Goal: Transaction & Acquisition: Purchase product/service

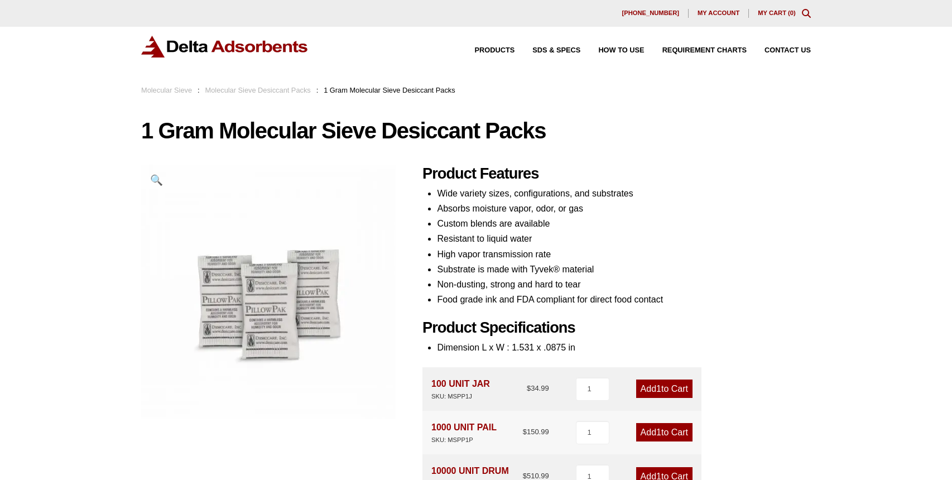
scroll to position [56, 0]
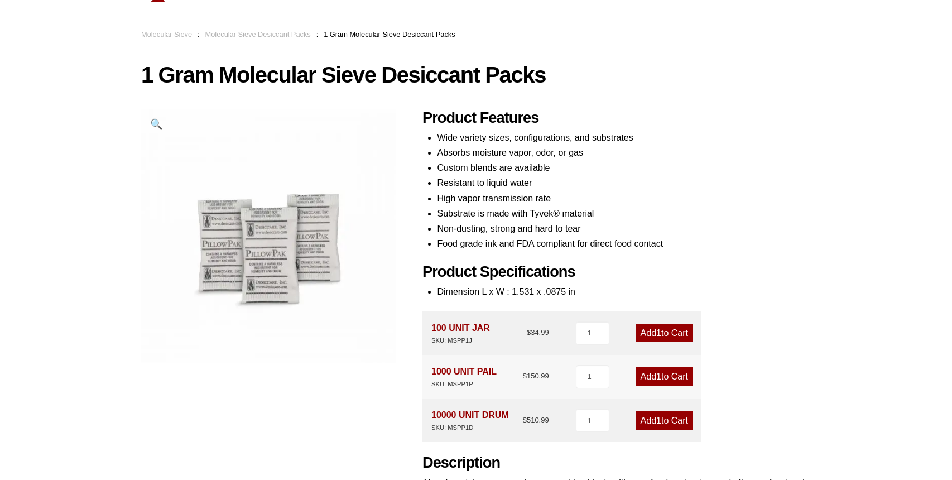
click at [653, 377] on link "Add 1 to Cart" at bounding box center [664, 376] width 56 height 18
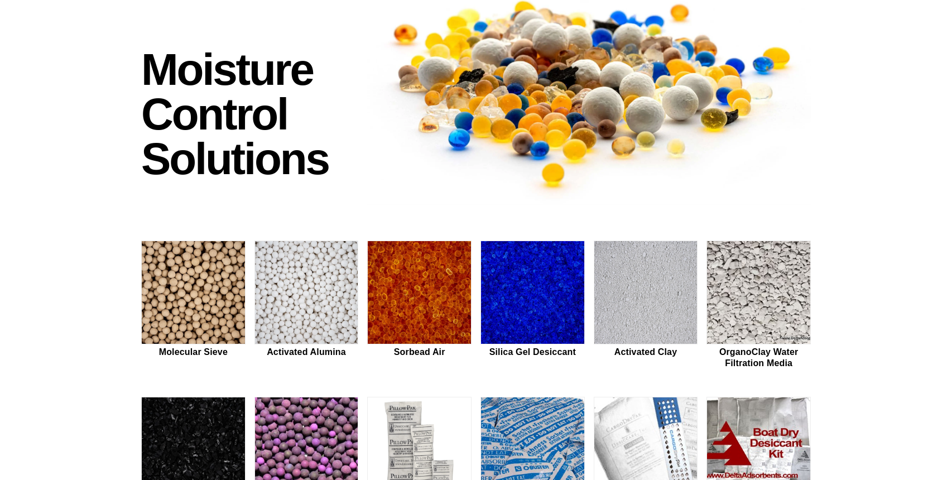
scroll to position [167, 0]
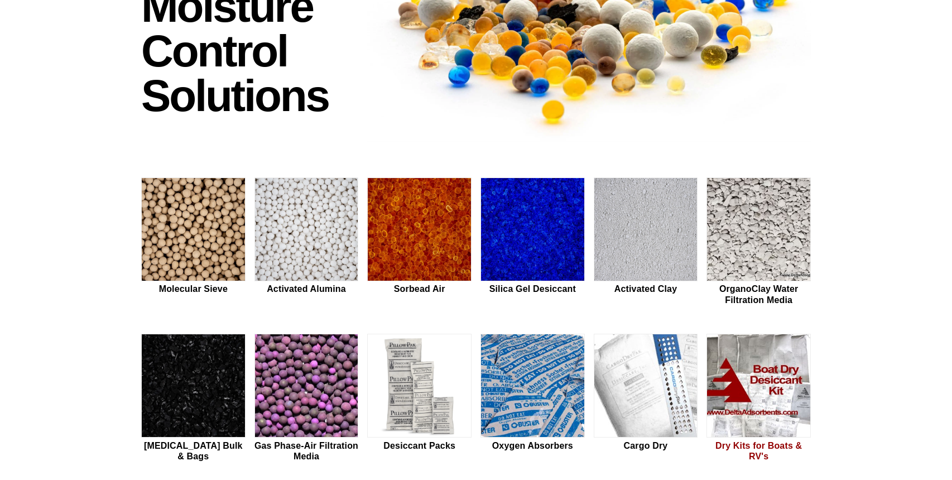
click at [750, 378] on img at bounding box center [758, 386] width 103 height 104
click at [519, 366] on img at bounding box center [532, 386] width 103 height 104
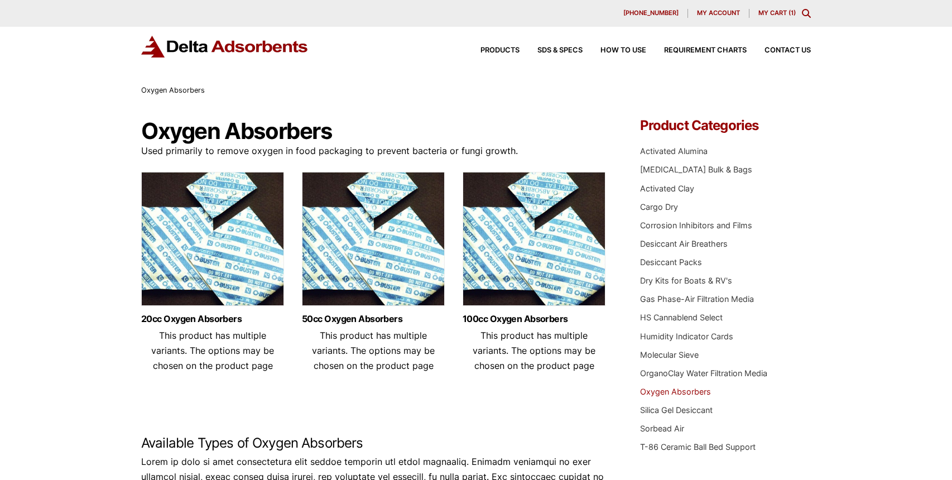
click at [770, 12] on link "My Cart ( 1 )" at bounding box center [777, 13] width 37 height 8
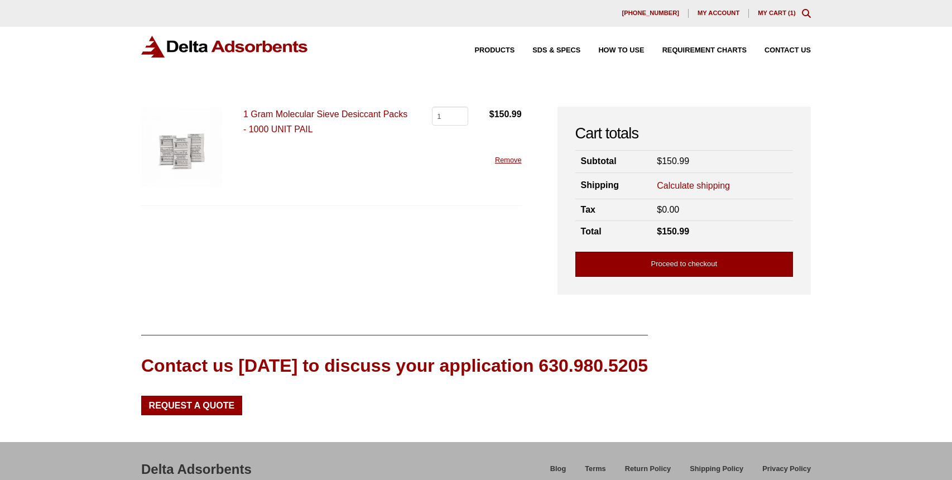
click at [706, 267] on link "Proceed to checkout" at bounding box center [684, 264] width 218 height 25
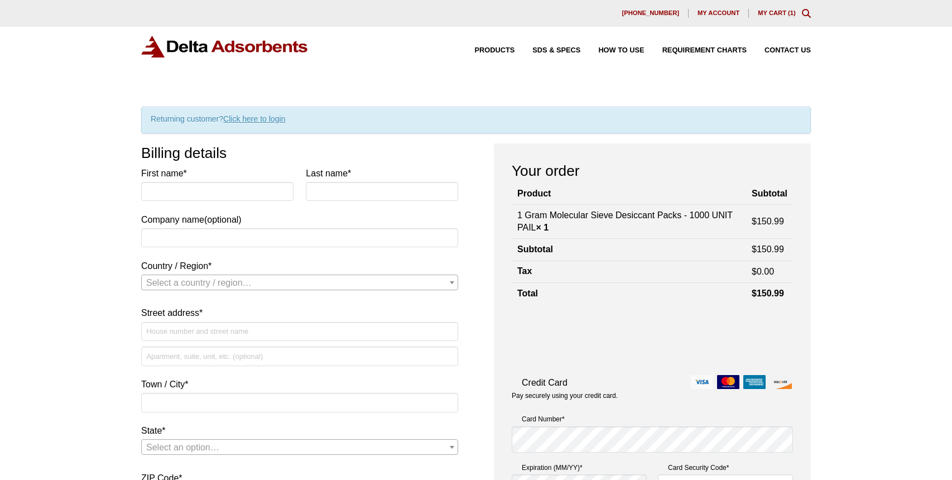
click at [271, 119] on link "Click here to login" at bounding box center [254, 118] width 62 height 9
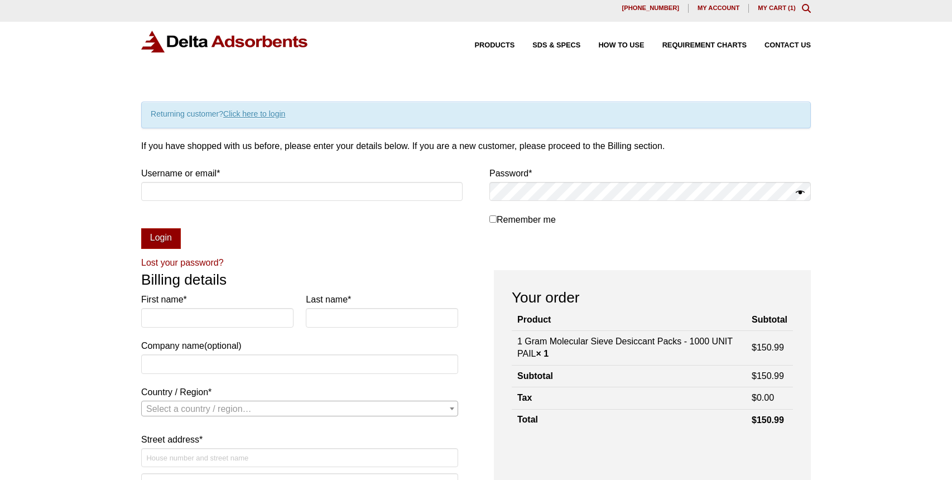
scroll to position [4, 0]
click at [490, 220] on input "Remember me" at bounding box center [493, 220] width 7 height 7
checkbox input "true"
click at [713, 7] on span "My account" at bounding box center [719, 9] width 42 height 6
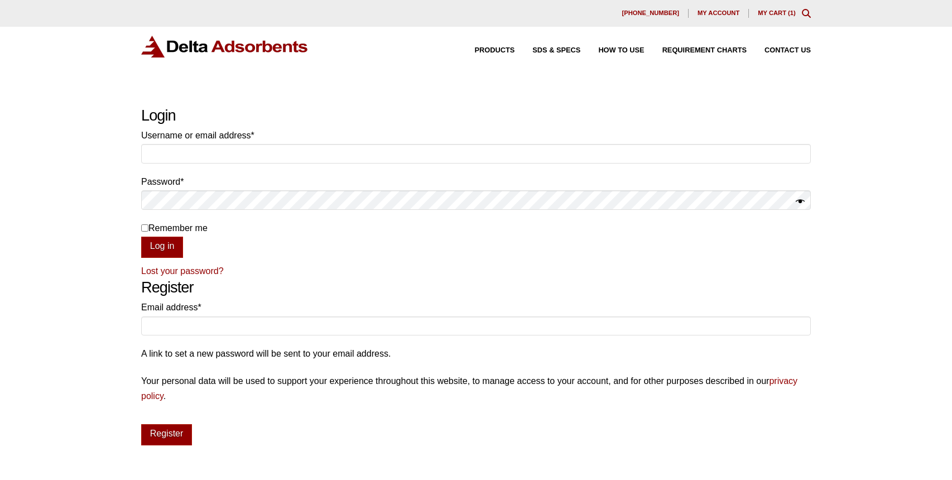
scroll to position [56, 0]
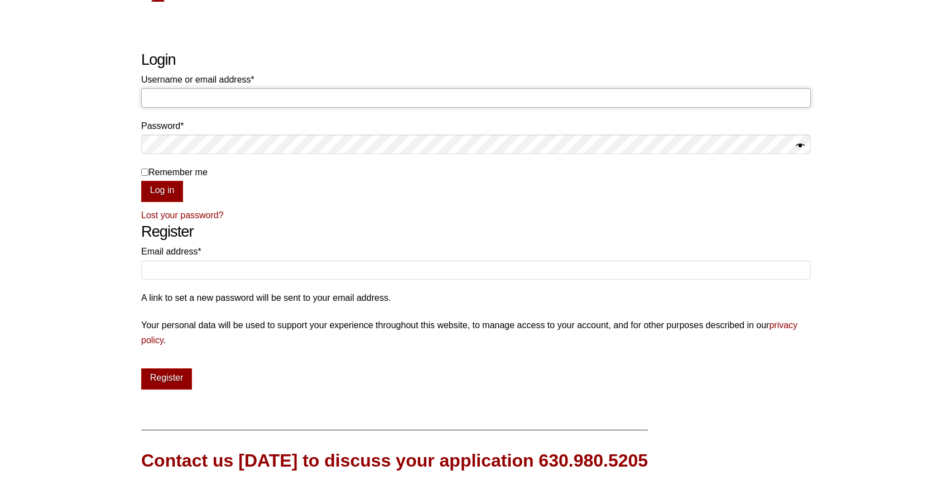
click at [456, 103] on input "Username or email address * Required" at bounding box center [476, 97] width 670 height 19
type input "Motohisa.Washida@kaneka.com"
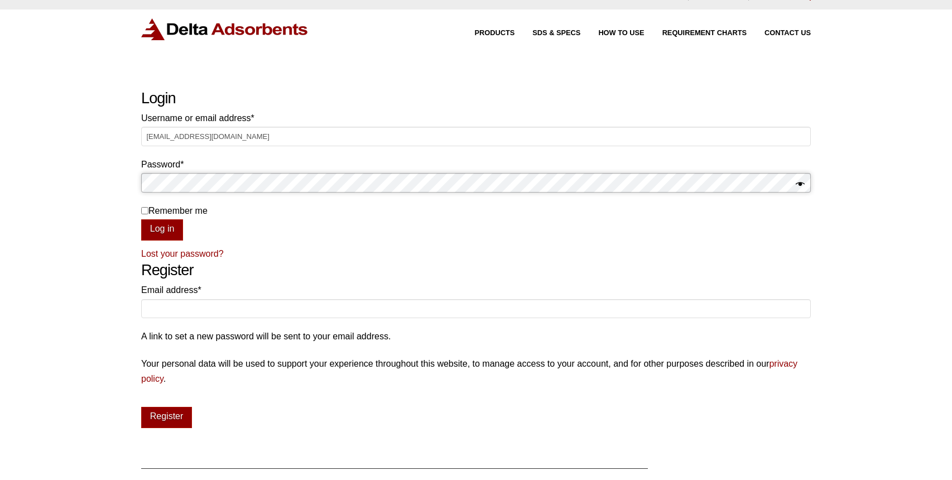
scroll to position [0, 0]
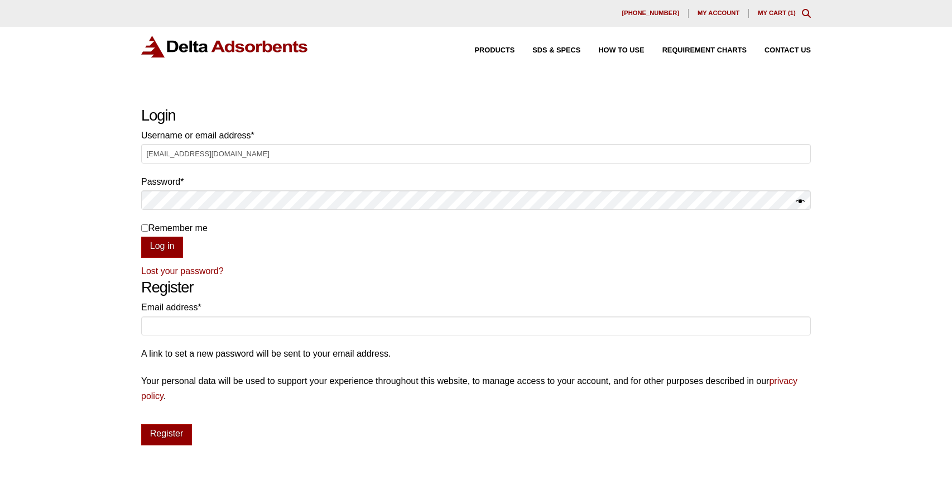
click at [796, 199] on button "Show password" at bounding box center [800, 202] width 9 height 16
click at [262, 323] on input "Email address * Required" at bounding box center [476, 325] width 670 height 19
type input "Motohisa.Washida@kaneka.com"
click at [304, 358] on p "A link to set a new password will be sent to your email address." at bounding box center [476, 353] width 670 height 15
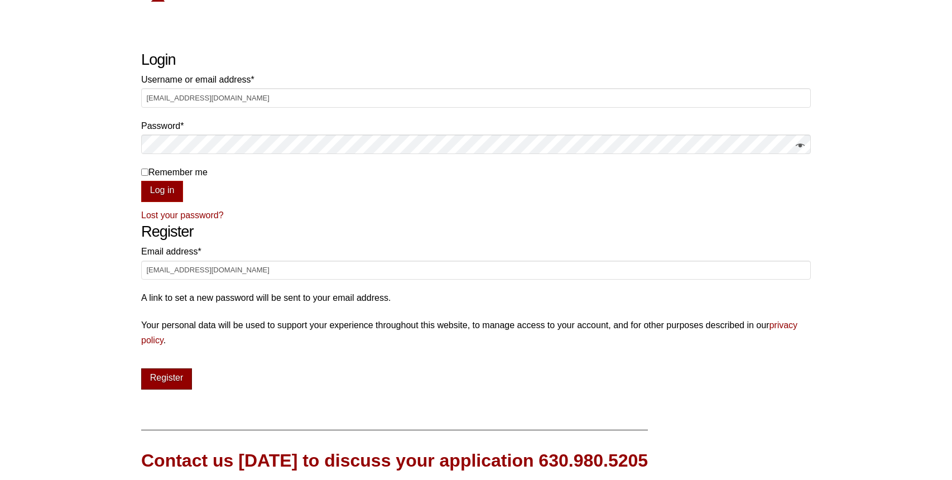
click at [165, 375] on button "Register" at bounding box center [166, 378] width 51 height 21
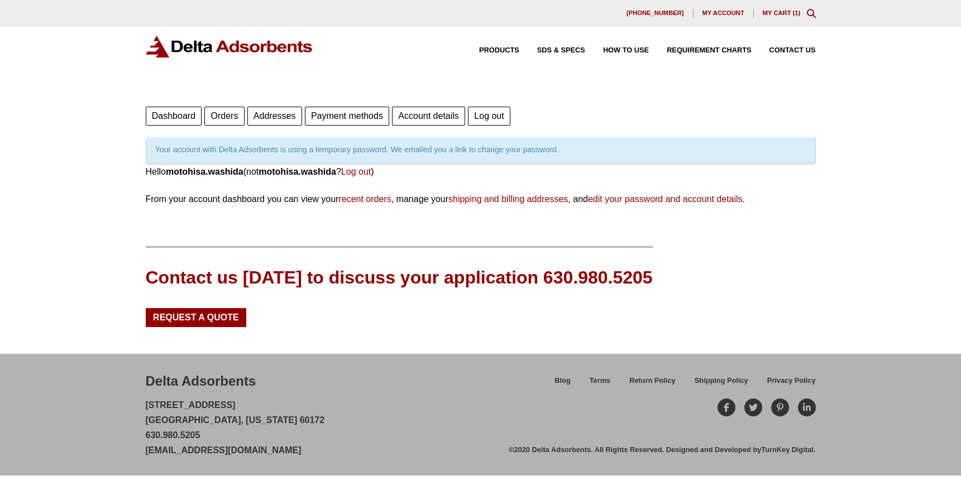
click at [38, 142] on div "Our website has detected that you are using an outdated browser that will preve…" at bounding box center [480, 240] width 961 height 480
click at [52, 109] on div "Our website has detected that you are using an outdated browser that will preve…" at bounding box center [480, 240] width 961 height 480
click at [272, 116] on link "Addresses" at bounding box center [274, 116] width 55 height 19
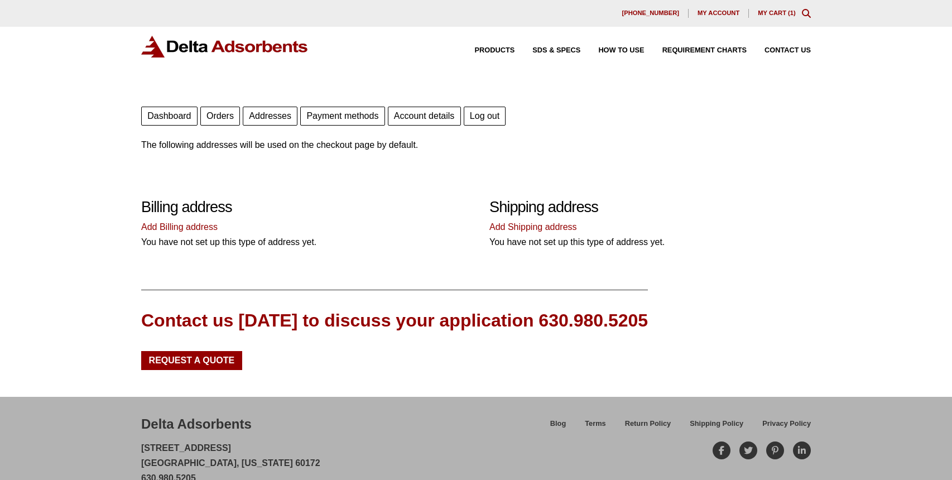
click at [177, 119] on link "Dashboard" at bounding box center [169, 116] width 56 height 19
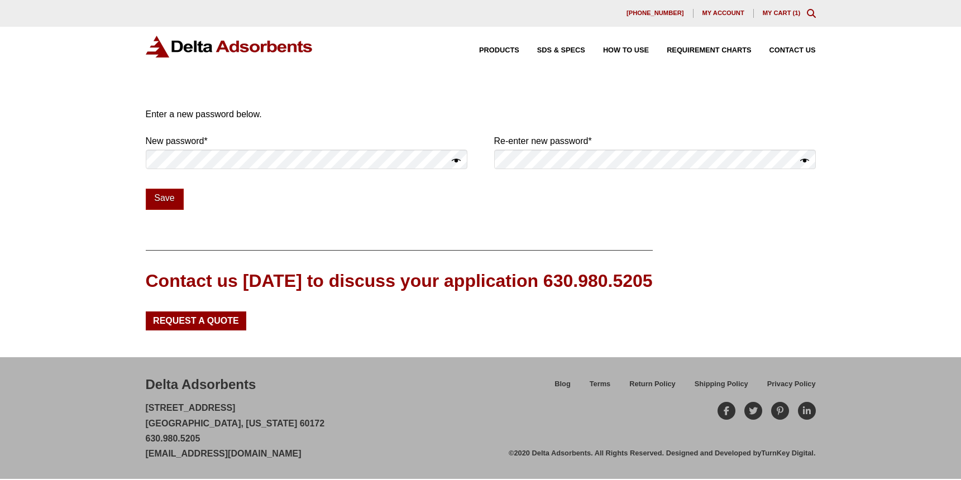
click at [533, 202] on p "Save" at bounding box center [481, 199] width 670 height 21
click at [779, 12] on link "My Cart ( 1 )" at bounding box center [781, 12] width 38 height 7
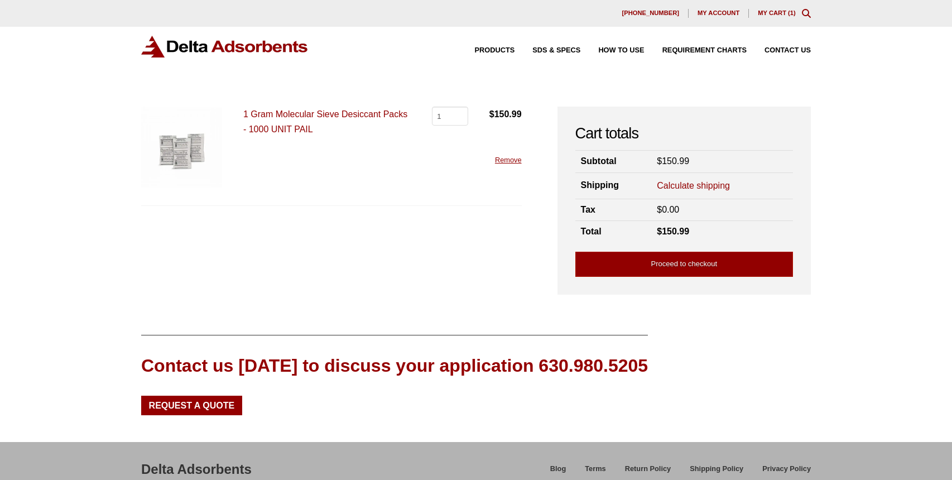
click at [714, 14] on span "My account" at bounding box center [719, 13] width 42 height 6
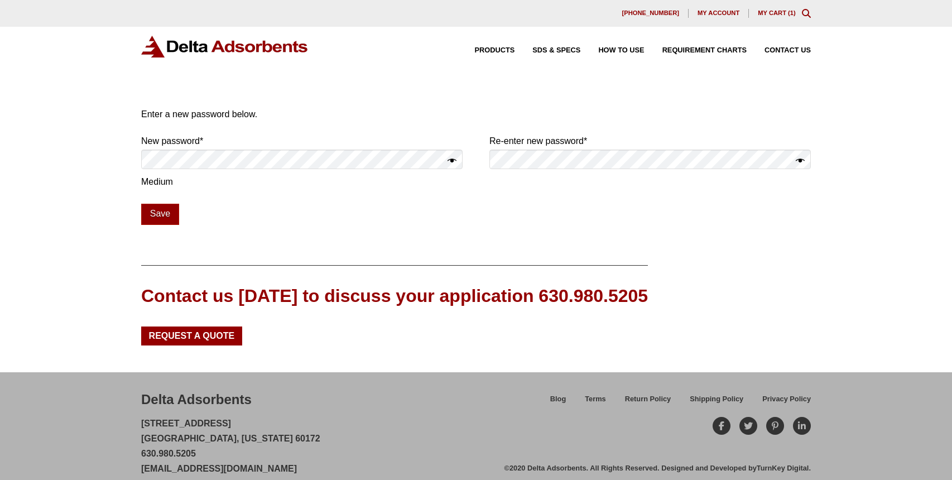
click at [798, 156] on button "Show password" at bounding box center [800, 161] width 9 height 16
click at [155, 215] on button "Save" at bounding box center [160, 214] width 38 height 21
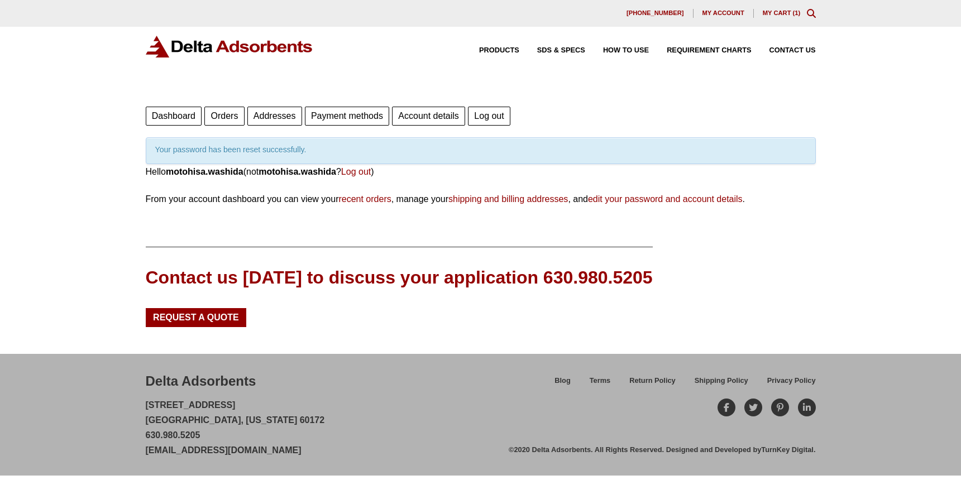
click at [785, 12] on link "My Cart ( 1 )" at bounding box center [781, 12] width 38 height 7
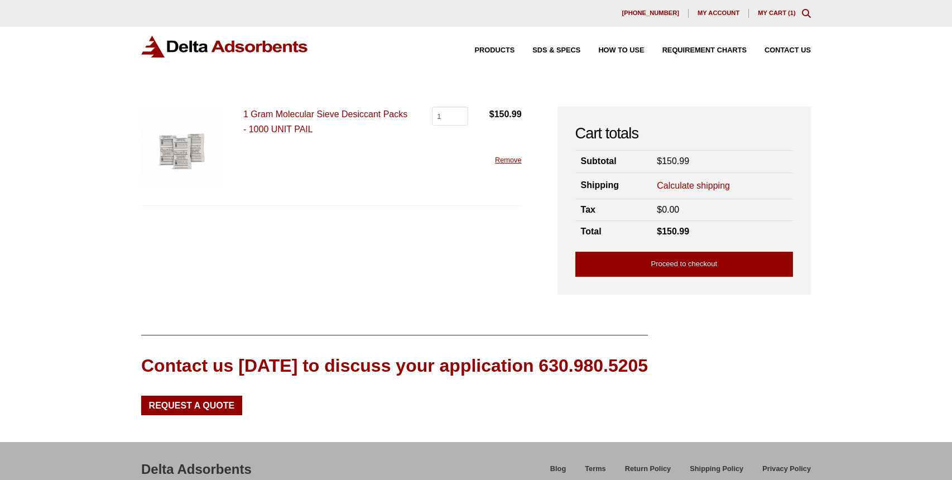
click at [716, 14] on span "My account" at bounding box center [719, 13] width 42 height 6
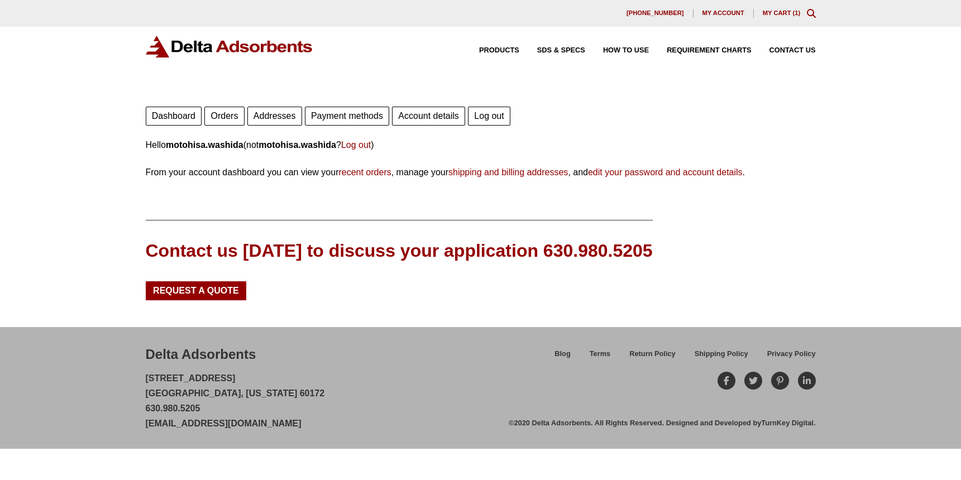
click at [273, 121] on link "Addresses" at bounding box center [274, 116] width 55 height 19
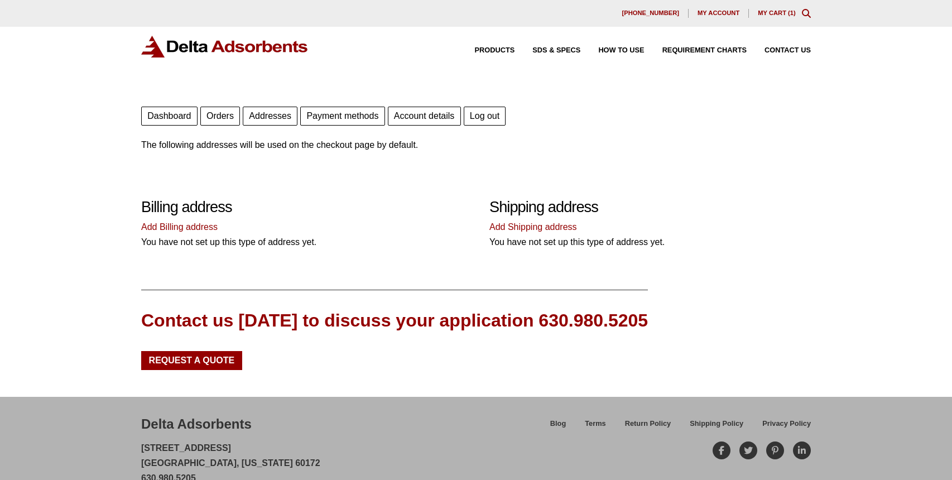
click at [200, 228] on link "Add Billing address" at bounding box center [179, 226] width 76 height 9
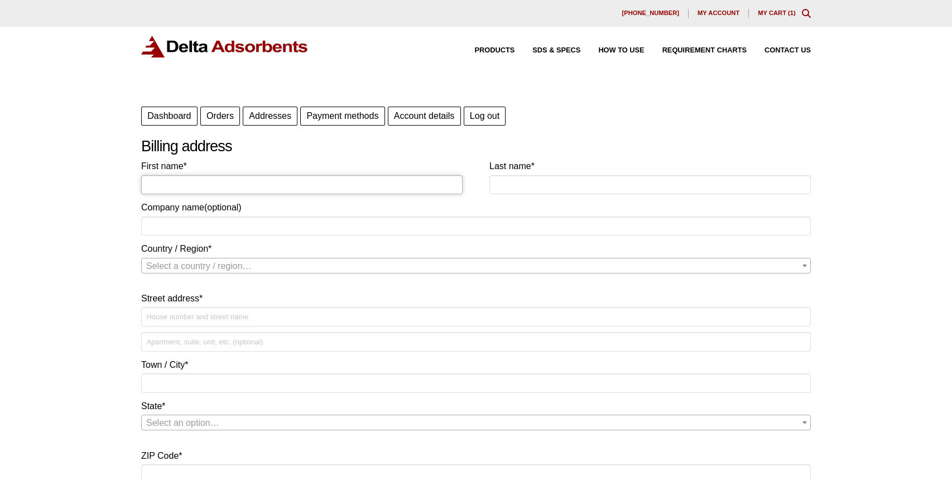
click at [293, 185] on input "First name *" at bounding box center [302, 184] width 322 height 19
type input "MOTOHISA"
type input "WASHIDA"
type input "[PERSON_NAME]"
select select "US"
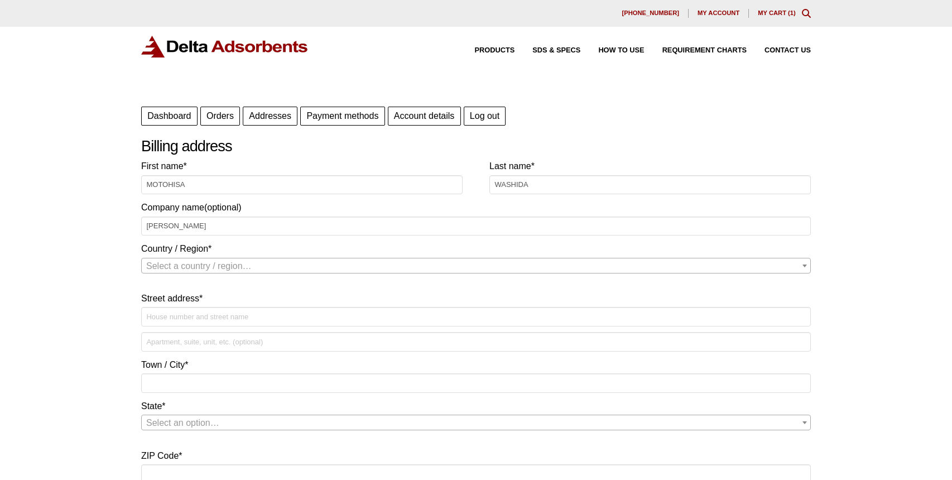
type input "18101 Point Lookout Dr"
type input "APT 446"
type input "HOUSTON"
type input "77058"
type input "15105180216"
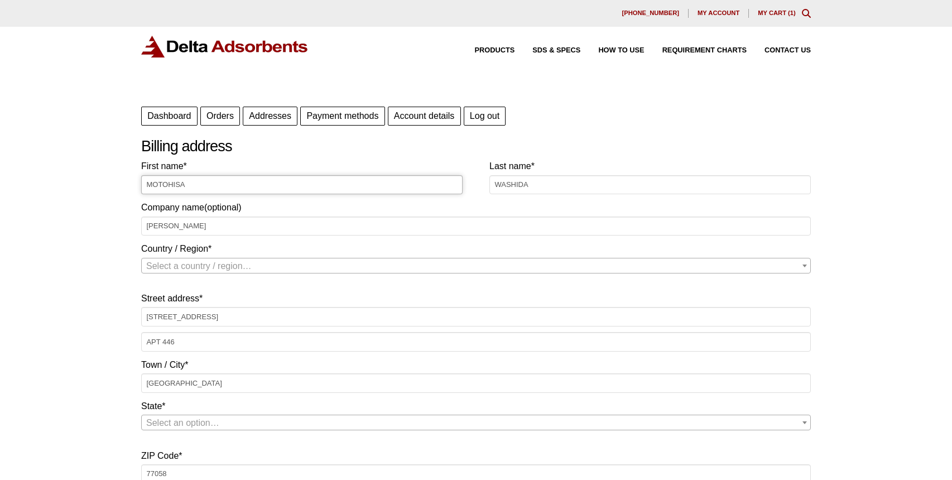
select select "US"
select select "TX"
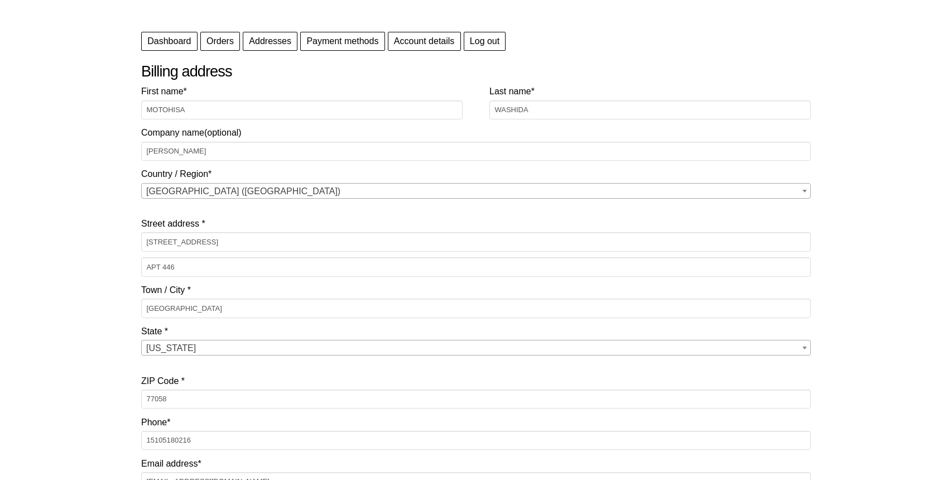
scroll to position [112, 0]
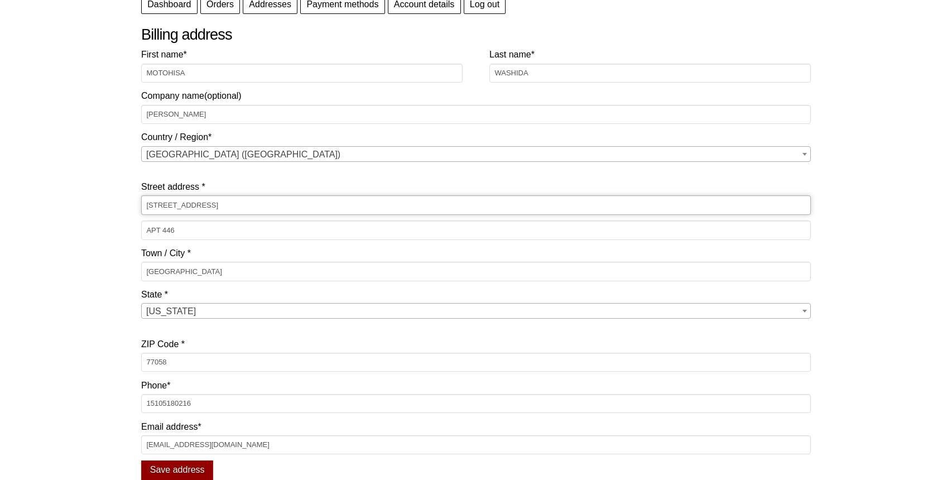
drag, startPoint x: 259, startPoint y: 210, endPoint x: 133, endPoint y: 209, distance: 126.2
click at [133, 209] on div "Our website has detected that you are using an outdated browser that will preve…" at bounding box center [476, 319] width 952 height 862
type input "[STREET_ADDRESS][PERSON_NAME]"
drag, startPoint x: 197, startPoint y: 231, endPoint x: 119, endPoint y: 231, distance: 78.1
click at [119, 231] on div "Our website has detected that you are using an outdated browser that will preve…" at bounding box center [476, 319] width 952 height 862
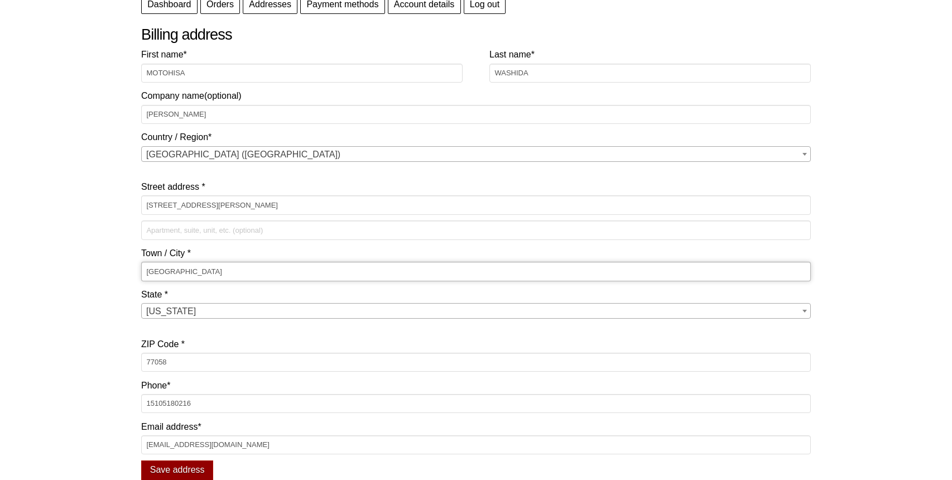
drag, startPoint x: 198, startPoint y: 271, endPoint x: 104, endPoint y: 263, distance: 94.7
click at [104, 263] on div "Our website has detected that you are using an outdated browser that will preve…" at bounding box center [476, 319] width 952 height 862
type input "Pasadena"
click at [100, 255] on div "Our website has detected that you are using an outdated browser that will preve…" at bounding box center [476, 319] width 952 height 862
click at [191, 358] on input "77058" at bounding box center [476, 362] width 670 height 19
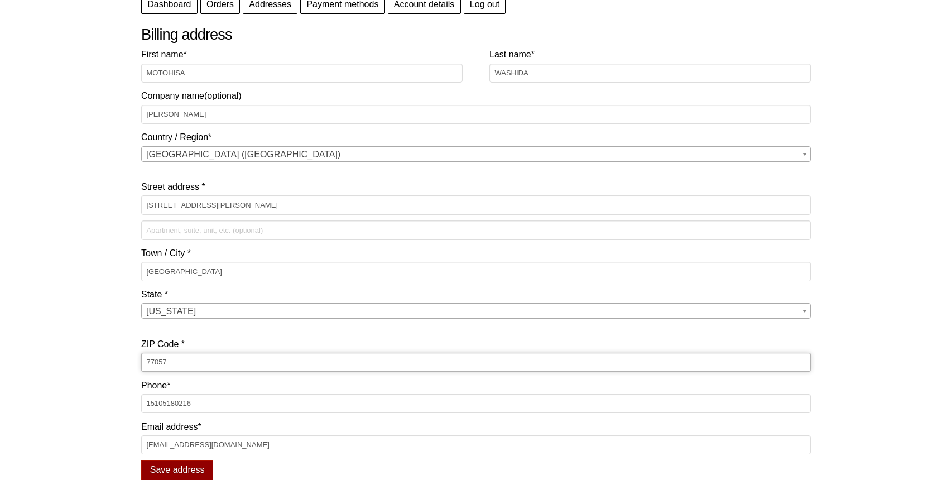
type input "77057"
click at [89, 365] on div "Our website has detected that you are using an outdated browser that will preve…" at bounding box center [476, 319] width 952 height 862
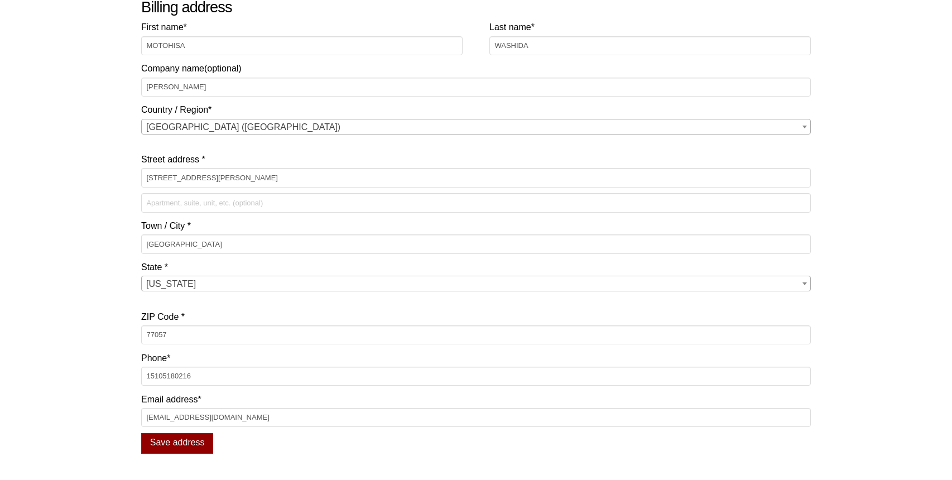
scroll to position [167, 0]
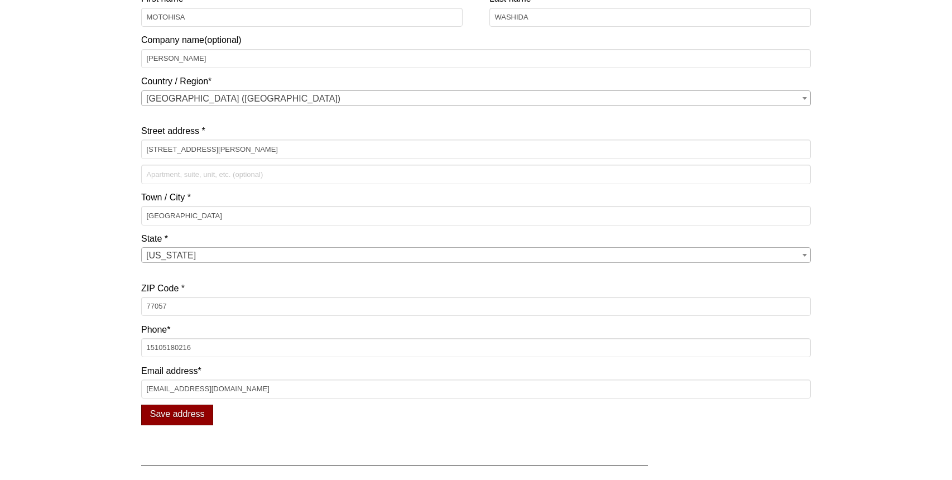
click at [186, 410] on button "Save address" at bounding box center [177, 415] width 72 height 21
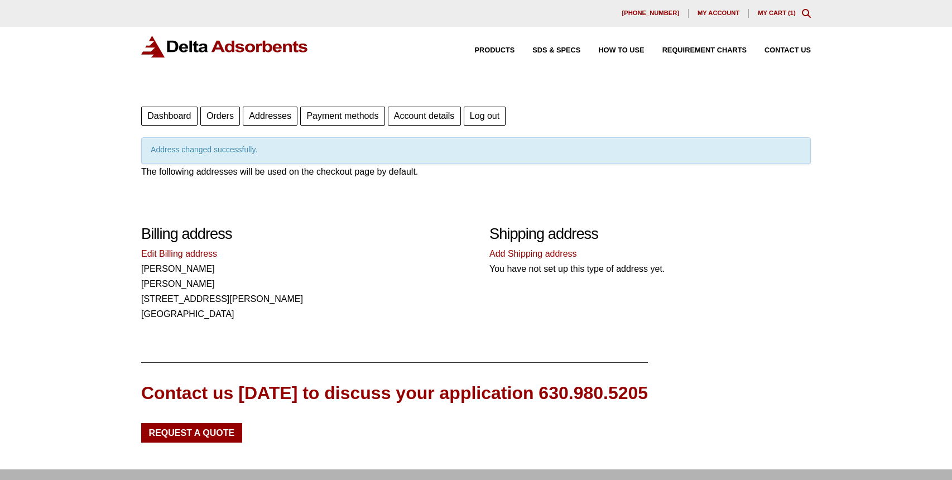
click at [533, 253] on link "Add Shipping address" at bounding box center [534, 253] width 88 height 9
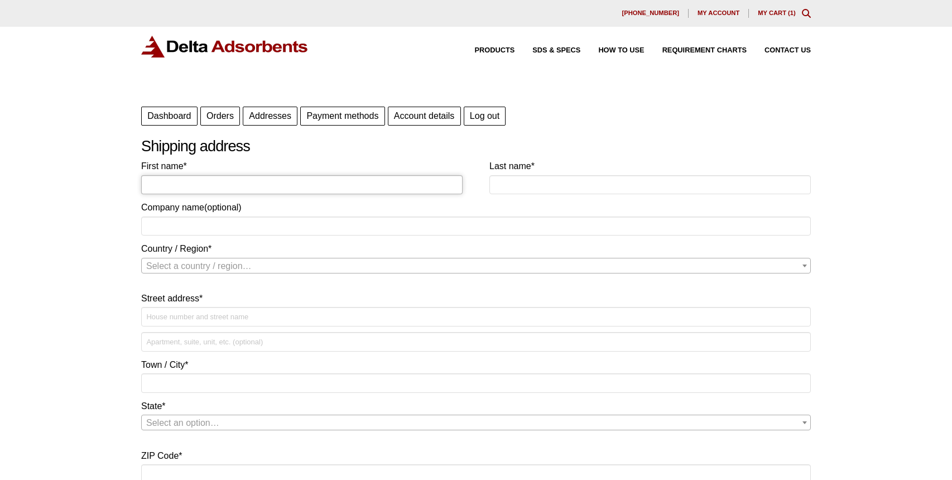
click at [218, 186] on input "First name *" at bounding box center [302, 184] width 322 height 19
type input "MOTOHISA"
type input "WASHIDA"
type input "[PERSON_NAME]"
select select "US"
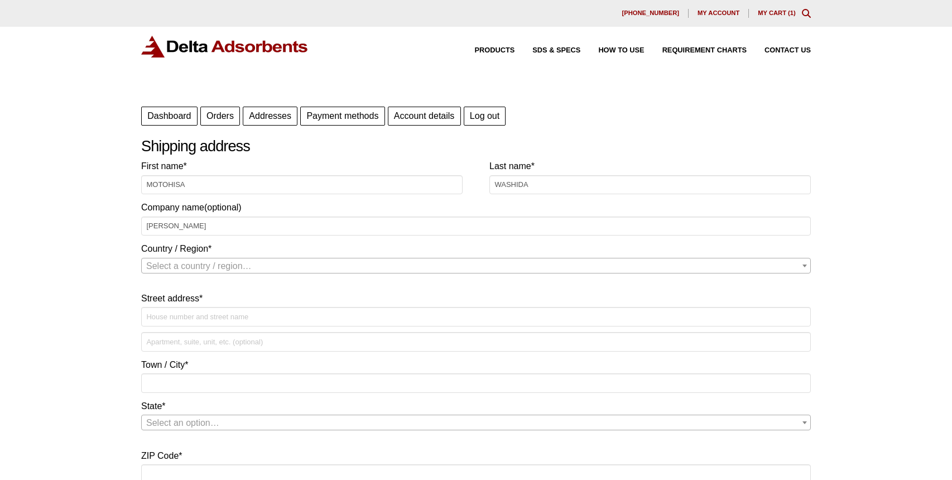
type input "[STREET_ADDRESS][PERSON_NAME]"
type input "[GEOGRAPHIC_DATA]"
type input "77057"
select select "US"
select select "[GEOGRAPHIC_DATA]"
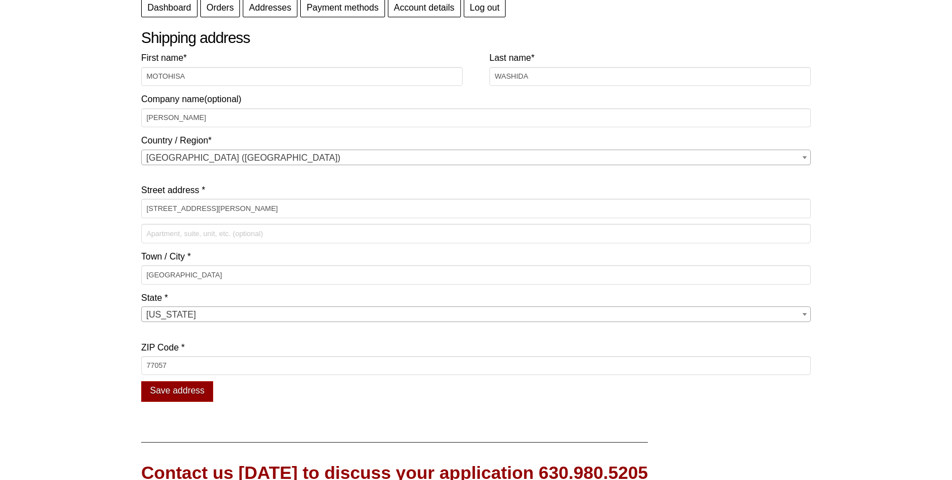
scroll to position [112, 0]
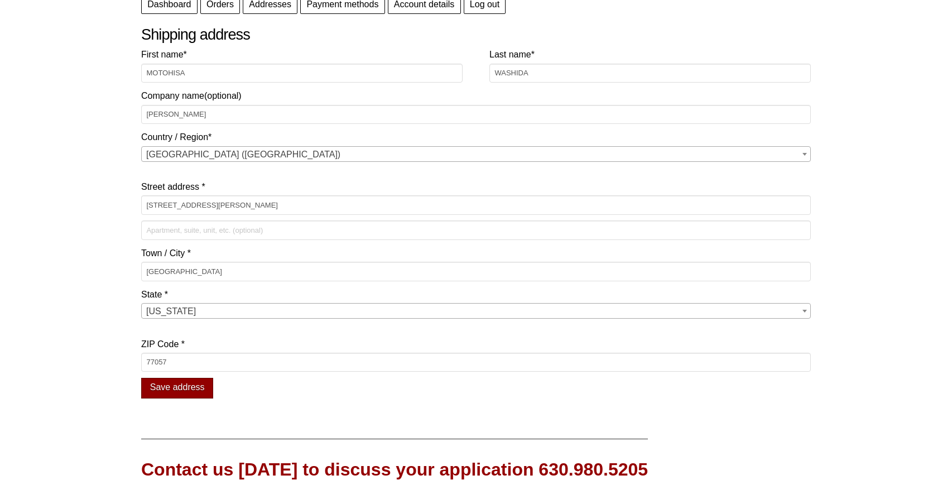
click at [177, 383] on button "Save address" at bounding box center [177, 388] width 72 height 21
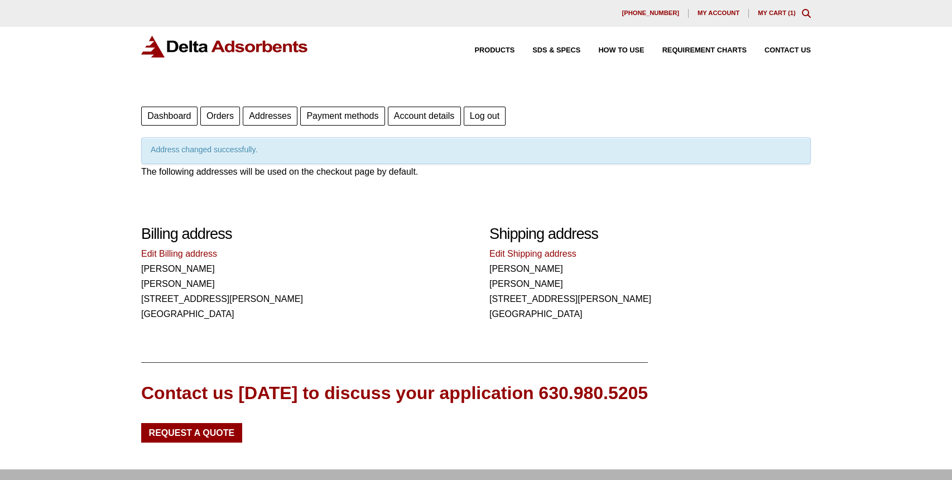
click at [775, 11] on link "My Cart ( 1 )" at bounding box center [777, 12] width 38 height 7
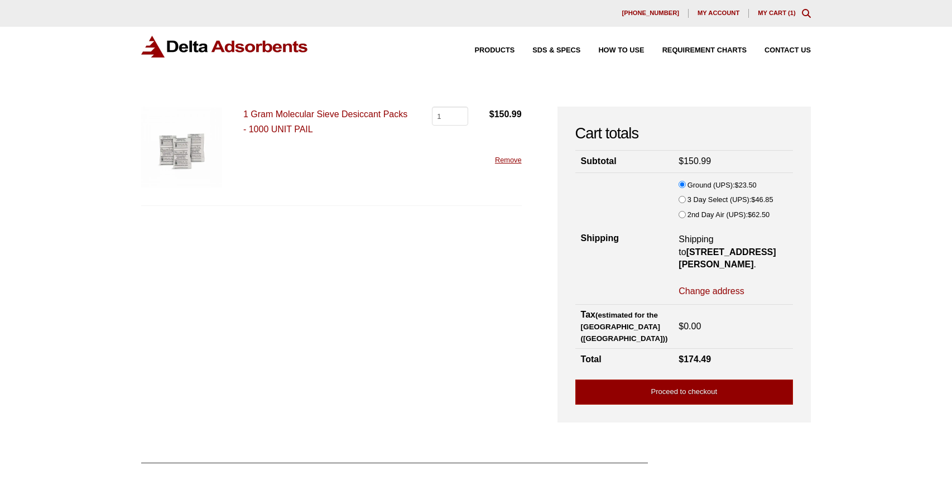
click at [69, 151] on div "Our website has detected that you are using an outdated browser that will preve…" at bounding box center [476, 346] width 952 height 692
click at [669, 380] on link "Proceed to checkout" at bounding box center [684, 392] width 218 height 25
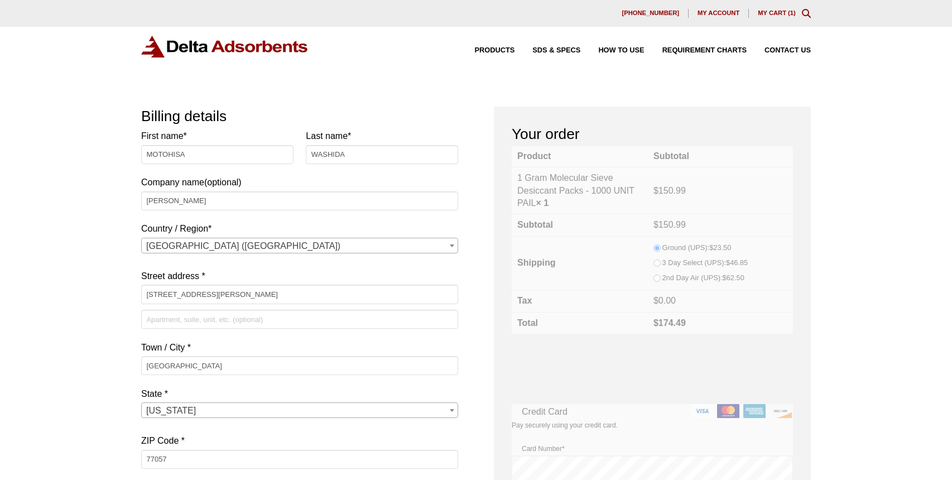
select select "[GEOGRAPHIC_DATA]"
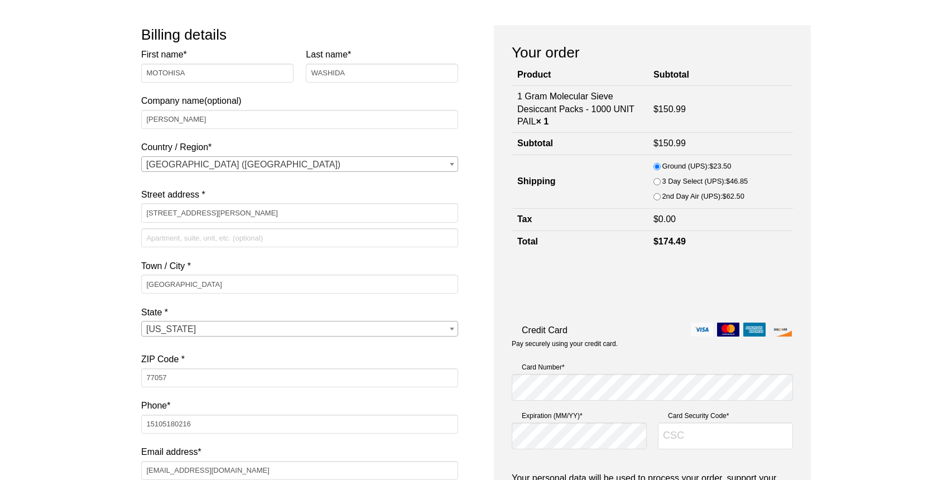
scroll to position [112, 0]
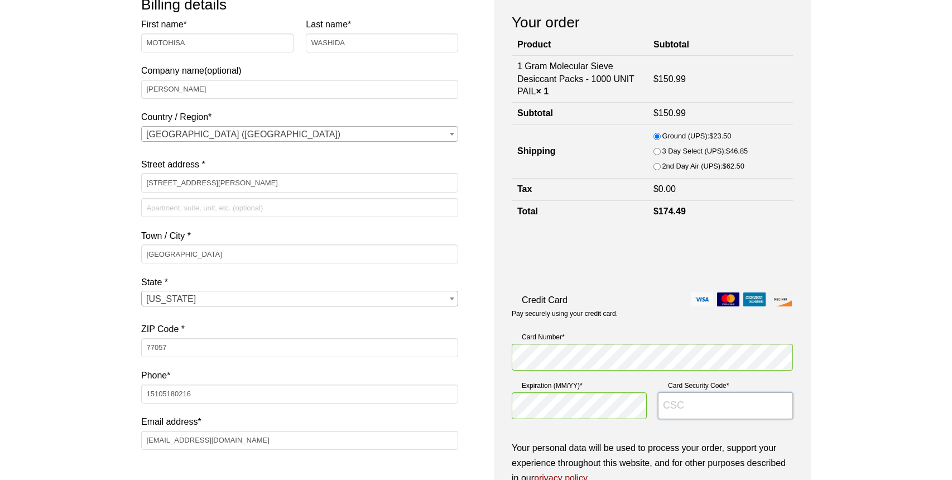
click at [692, 411] on input "Card Security Code *" at bounding box center [725, 405] width 135 height 27
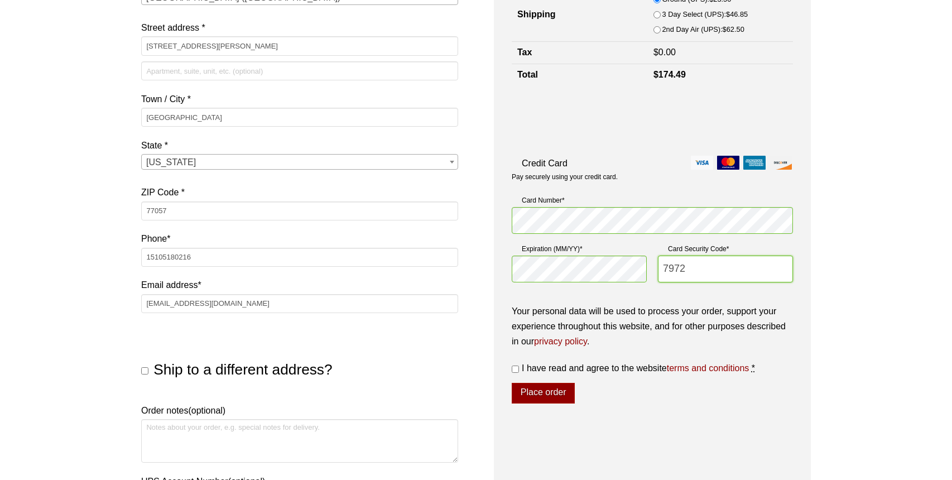
scroll to position [279, 0]
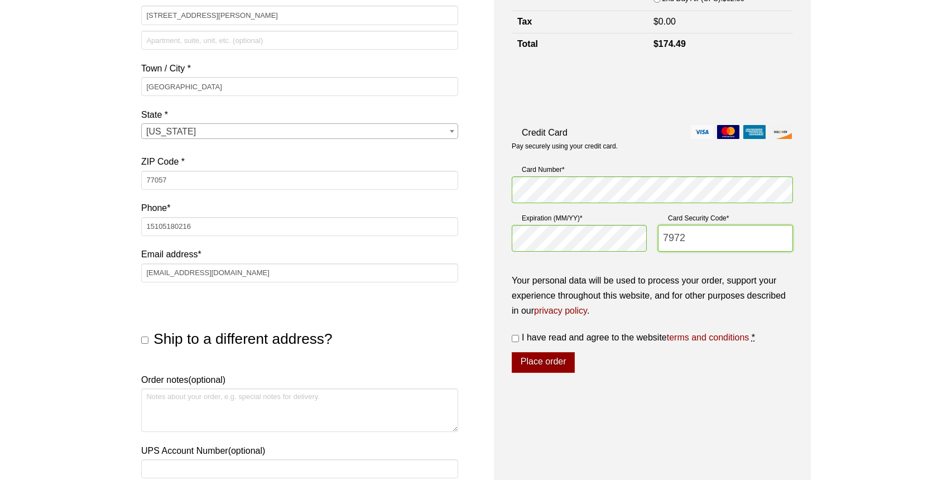
type input "7972"
click at [517, 337] on input "I have read and agree to the website terms and conditions *" at bounding box center [515, 338] width 7 height 7
checkbox input "true"
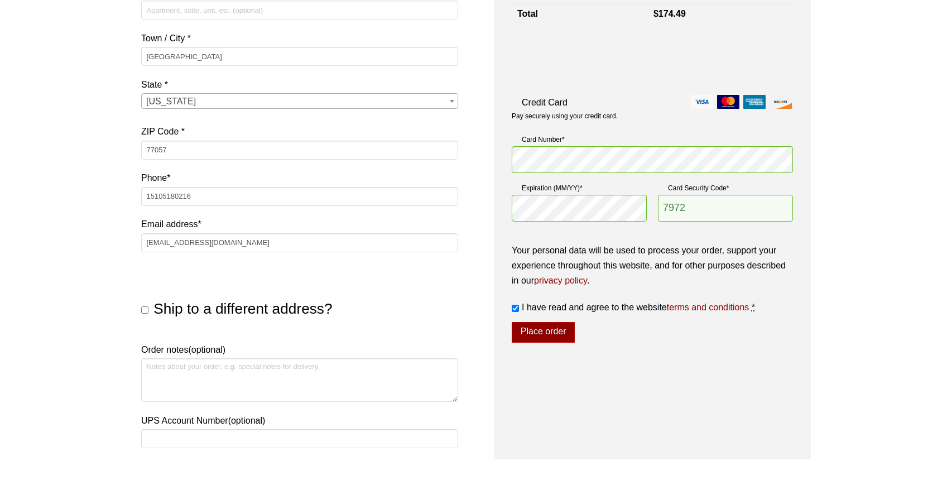
scroll to position [335, 0]
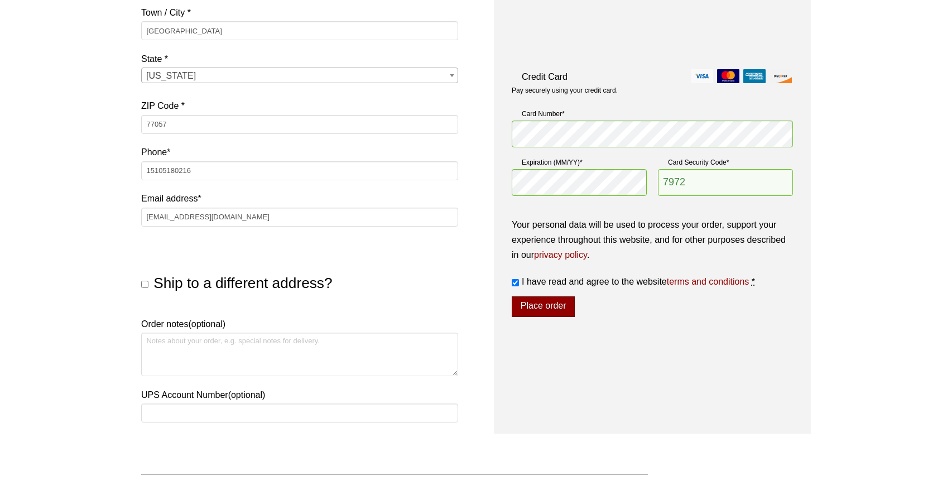
click at [557, 303] on button "Place order" at bounding box center [543, 306] width 63 height 21
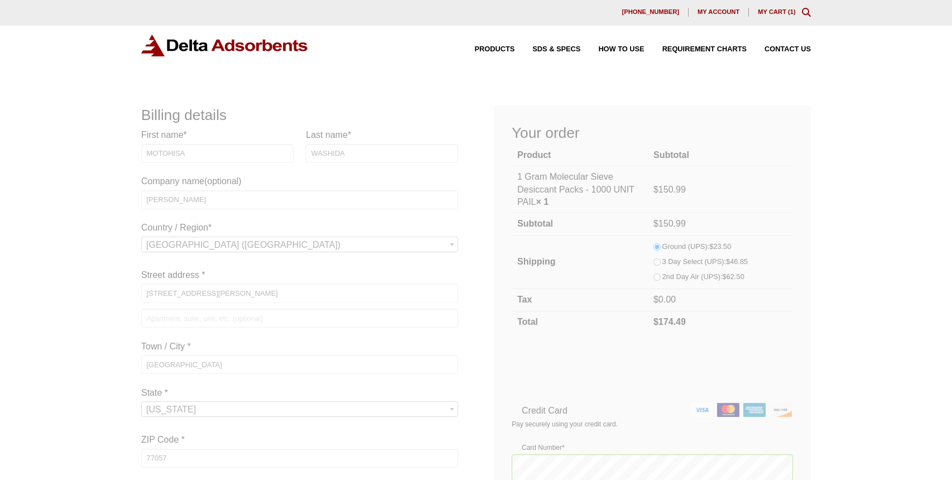
scroll to position [0, 0]
